Goal: Transaction & Acquisition: Download file/media

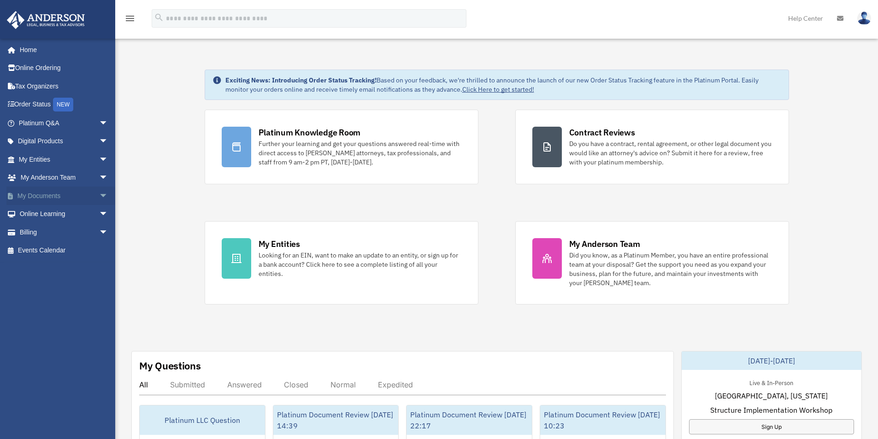
click at [36, 191] on link "My Documents arrow_drop_down" at bounding box center [64, 196] width 116 height 18
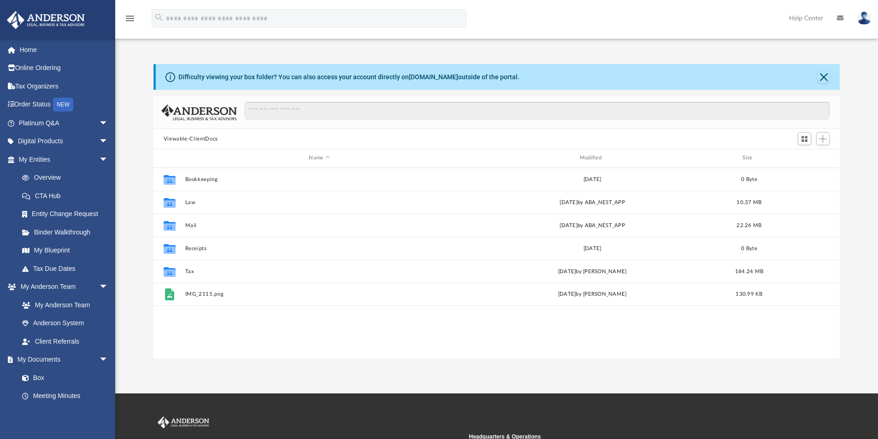
scroll to position [203, 679]
click at [259, 109] on input "Search files and folders" at bounding box center [537, 111] width 585 height 18
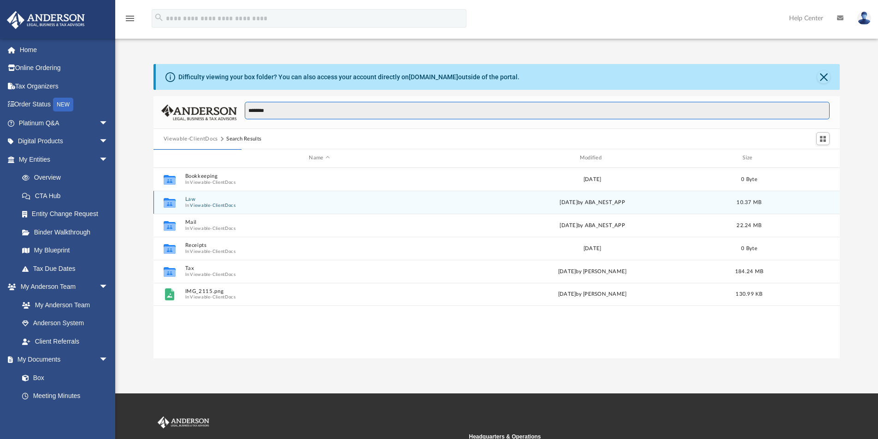
type input "********"
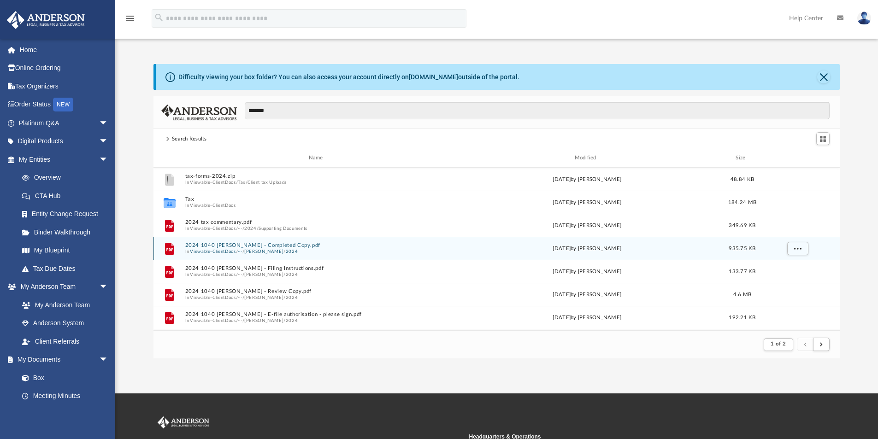
click at [250, 246] on button "2024 1040 [PERSON_NAME] - Completed Copy.pdf" at bounding box center [317, 245] width 265 height 6
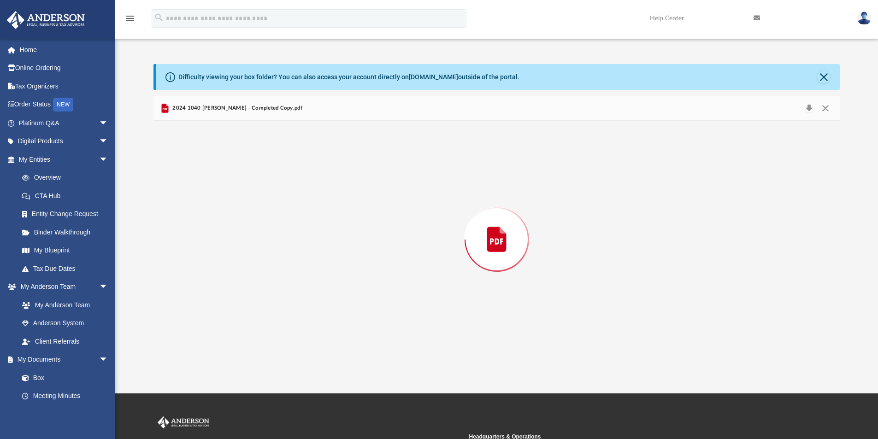
click at [250, 246] on div "Preview" at bounding box center [496, 240] width 687 height 238
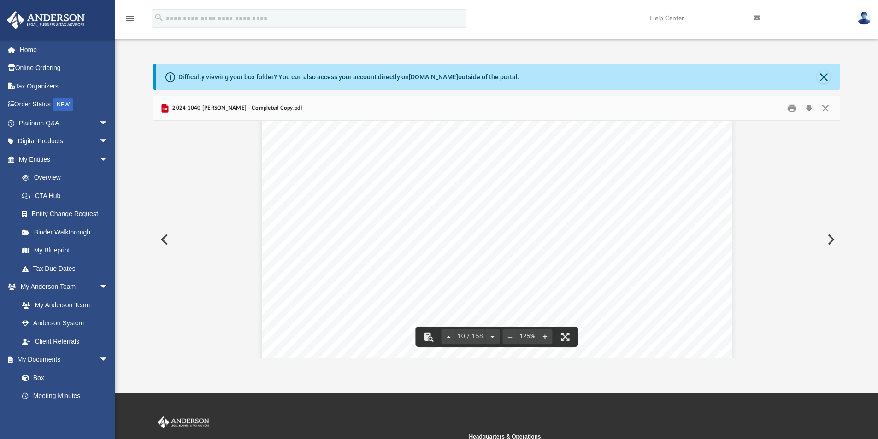
scroll to position [5990, 0]
click at [808, 106] on button "Download" at bounding box center [808, 108] width 17 height 14
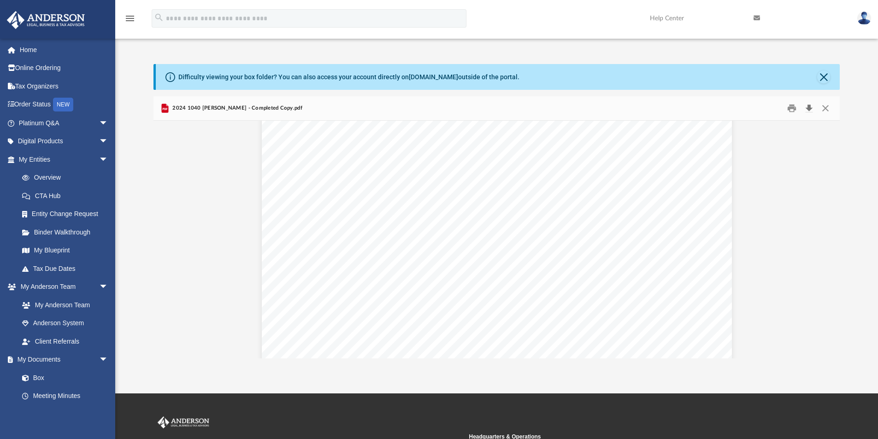
scroll to position [8385, 0]
